Goal: Information Seeking & Learning: Find specific fact

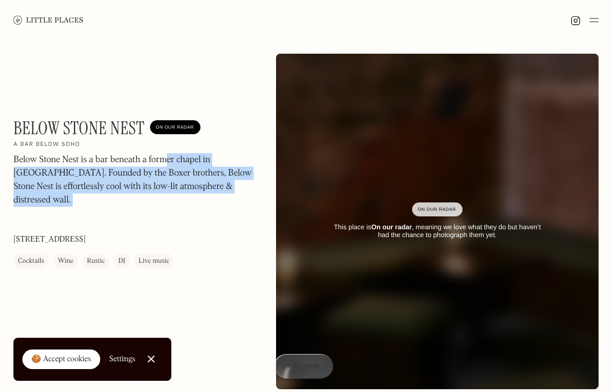
drag, startPoint x: 11, startPoint y: 159, endPoint x: 163, endPoint y: 159, distance: 152.2
click at [163, 160] on div "Below Stone Nest On Our Radar A bar below Soho Below Stone Nest is a bar beneat…" at bounding box center [306, 221] width 612 height 363
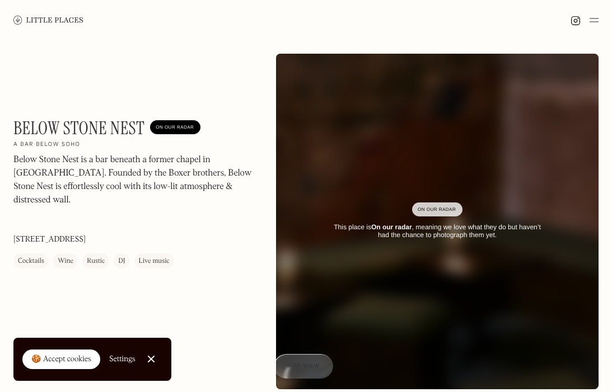
click at [163, 159] on p "Below Stone Nest is a bar beneath a former chapel in [GEOGRAPHIC_DATA]. Founded…" at bounding box center [135, 181] width 245 height 54
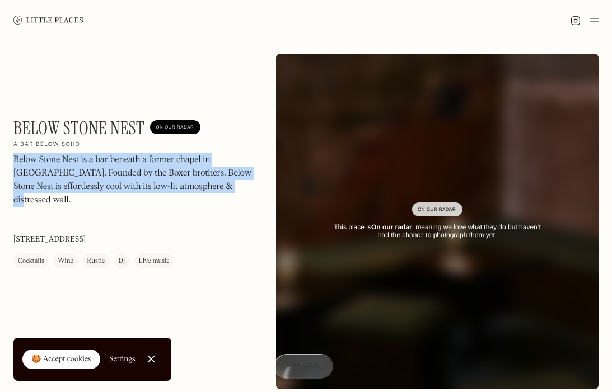
drag, startPoint x: 15, startPoint y: 161, endPoint x: 235, endPoint y: 181, distance: 221.4
click at [235, 182] on p "Below Stone Nest is a bar beneath a former chapel in [GEOGRAPHIC_DATA]. Founded…" at bounding box center [135, 181] width 245 height 54
copy p "Below Stone Nest is a bar beneath a former chapel in [GEOGRAPHIC_DATA]. Founded…"
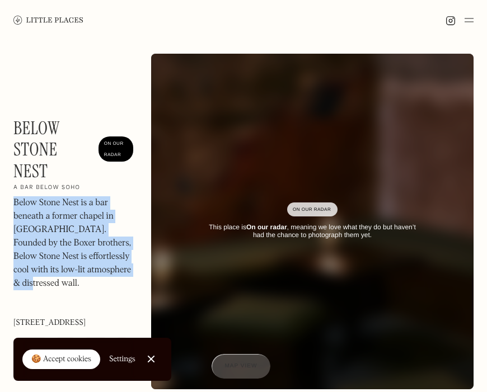
copy p "Below Stone Nest is a bar beneath a former chapel in [GEOGRAPHIC_DATA]. Founded…"
drag, startPoint x: 39, startPoint y: 324, endPoint x: 13, endPoint y: 311, distance: 28.8
click at [13, 318] on p "[STREET_ADDRESS]" at bounding box center [49, 324] width 72 height 12
copy p "[STREET_ADDRESS]"
